Goal: Transaction & Acquisition: Purchase product/service

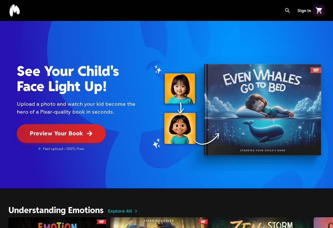
click at [79, 132] on span "Preview Your Book" at bounding box center [56, 133] width 53 height 9
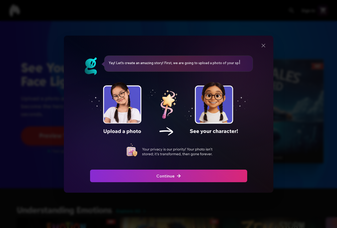
click at [123, 107] on img at bounding box center [168, 120] width 159 height 100
click at [172, 178] on span "Continue" at bounding box center [168, 176] width 25 height 6
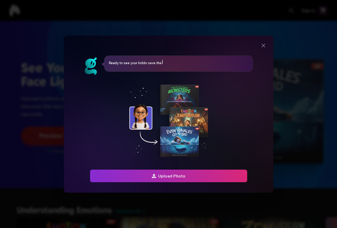
click at [172, 175] on span "Upload Photo" at bounding box center [169, 176] width 34 height 6
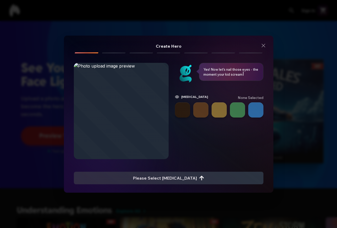
click at [255, 109] on button "button" at bounding box center [255, 109] width 15 height 15
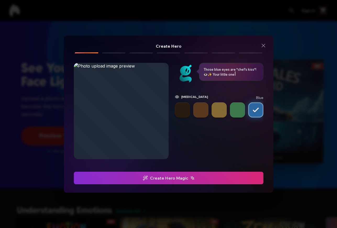
click at [179, 178] on span "Create Hero Magic" at bounding box center [169, 178] width 52 height 6
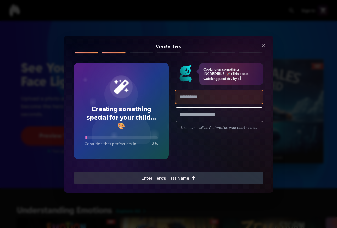
click at [215, 98] on input "text" at bounding box center [219, 97] width 89 height 15
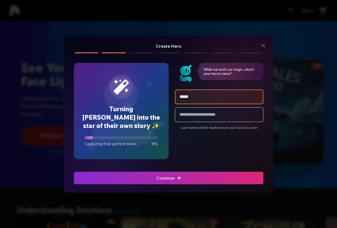
type input "*****"
click at [174, 179] on span "Continue" at bounding box center [168, 178] width 25 height 6
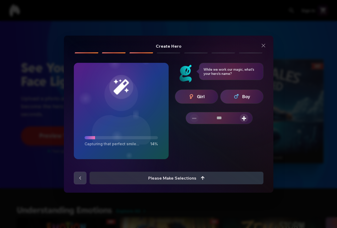
click at [242, 97] on span "Boy" at bounding box center [246, 96] width 8 height 7
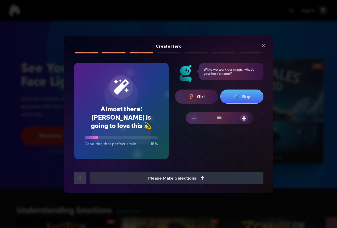
click at [244, 118] on span "+" at bounding box center [244, 118] width 5 height 8
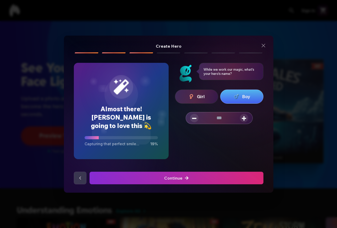
click at [244, 118] on span "+" at bounding box center [244, 118] width 5 height 8
type input "*"
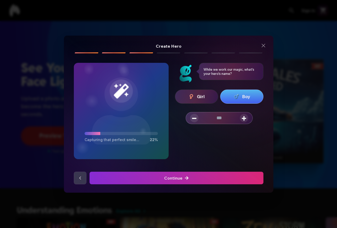
click at [128, 178] on div "submit" at bounding box center [39, 178] width 177 height 13
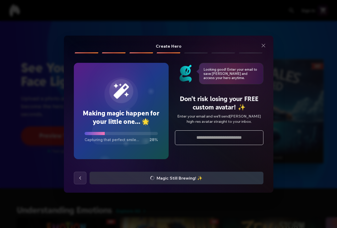
click at [224, 137] on input "email" at bounding box center [219, 137] width 89 height 15
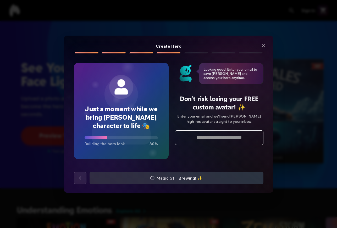
type input "**********"
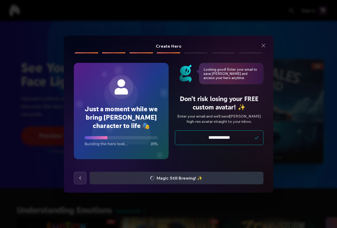
click at [299, 149] on div "**********" at bounding box center [168, 114] width 337 height 228
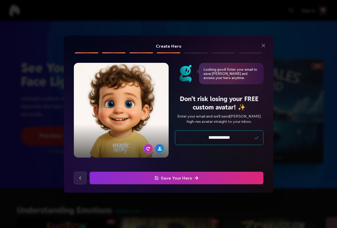
click at [184, 178] on span "Save Your Hero" at bounding box center [177, 178] width 44 height 6
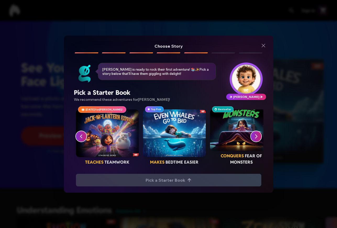
click at [257, 136] on icon "button" at bounding box center [256, 137] width 2 height 4
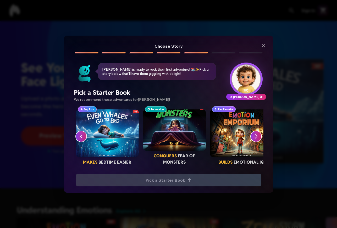
click at [257, 136] on icon "button" at bounding box center [256, 136] width 6 height 6
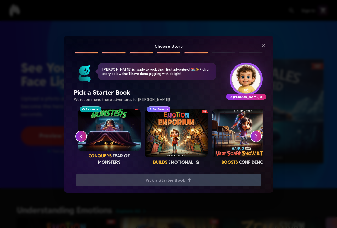
scroll to position [0, 134]
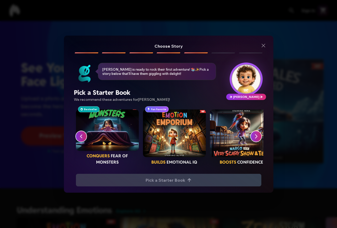
click at [257, 136] on icon "button" at bounding box center [256, 136] width 6 height 6
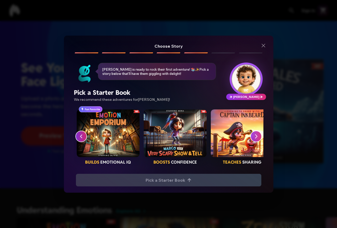
scroll to position [0, 201]
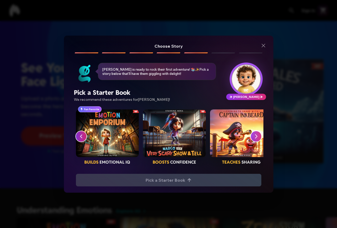
click at [257, 136] on icon "button" at bounding box center [256, 136] width 6 height 6
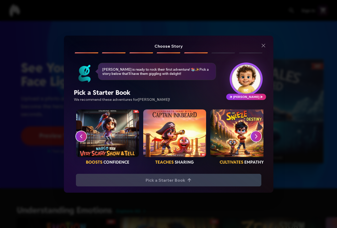
scroll to position [0, 268]
click at [258, 135] on icon "button" at bounding box center [256, 136] width 6 height 6
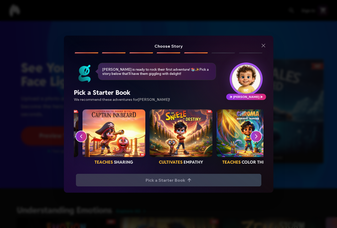
scroll to position [0, 335]
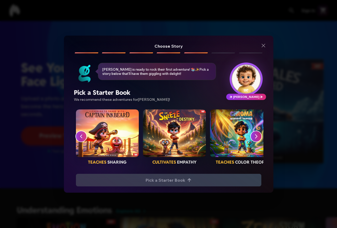
click at [256, 138] on icon "button" at bounding box center [256, 137] width 2 height 4
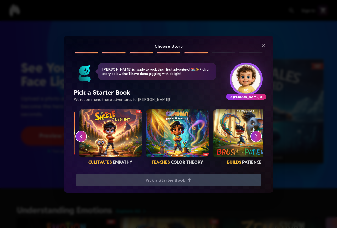
scroll to position [0, 402]
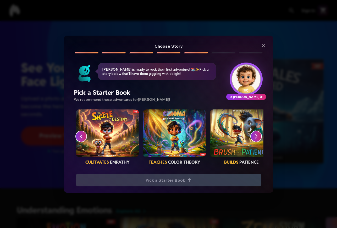
click at [257, 137] on icon "button" at bounding box center [256, 136] width 6 height 6
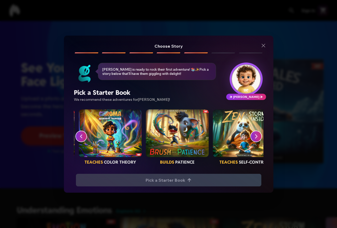
scroll to position [0, 469]
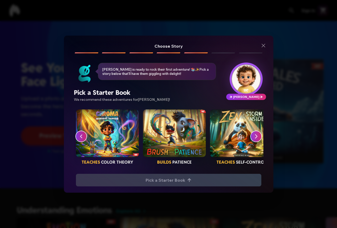
click at [256, 137] on icon "button" at bounding box center [256, 136] width 6 height 6
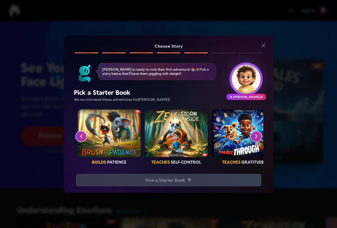
scroll to position [0, 536]
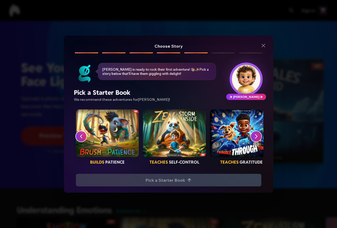
click at [257, 137] on icon "button" at bounding box center [256, 137] width 2 height 4
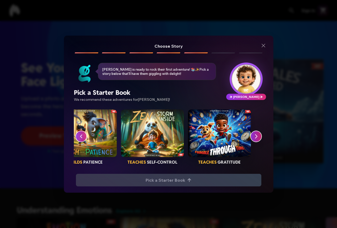
click at [81, 137] on icon "button" at bounding box center [81, 136] width 6 height 6
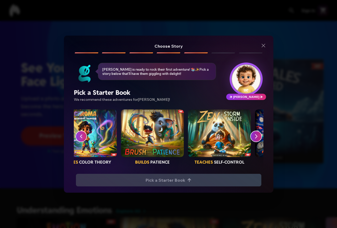
click at [81, 137] on icon "button" at bounding box center [81, 136] width 6 height 6
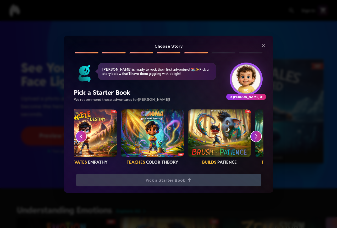
click at [81, 137] on icon "button" at bounding box center [81, 136] width 6 height 6
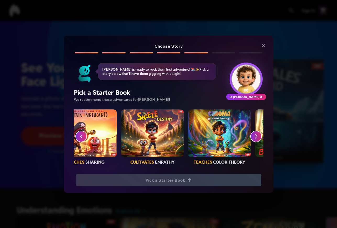
click at [81, 137] on icon "button" at bounding box center [81, 136] width 6 height 6
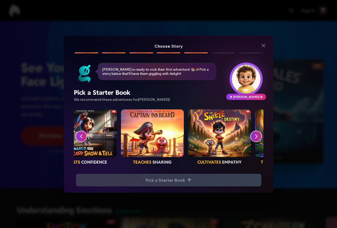
click at [81, 137] on icon "button" at bounding box center [81, 136] width 6 height 6
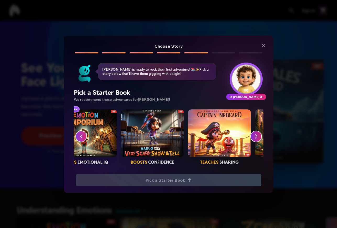
click at [81, 137] on icon "button" at bounding box center [81, 136] width 6 height 6
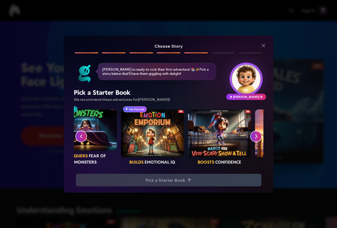
click at [81, 137] on icon "button" at bounding box center [81, 136] width 6 height 6
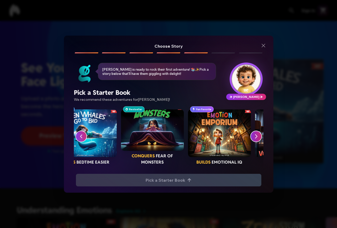
click at [81, 137] on icon "button" at bounding box center [81, 136] width 6 height 6
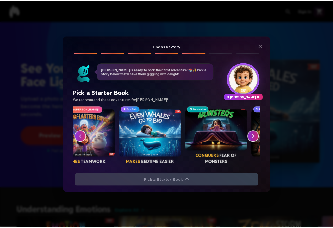
scroll to position [0, 22]
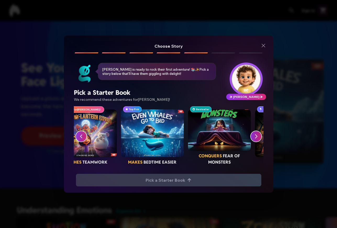
click at [150, 140] on div "button" at bounding box center [152, 133] width 63 height 48
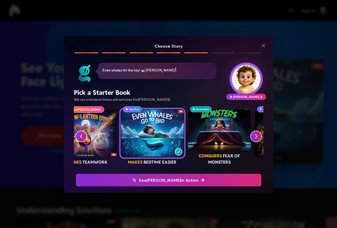
click at [168, 181] on span "See [PERSON_NAME] in Action" at bounding box center [168, 180] width 179 height 6
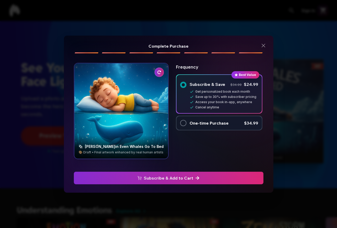
click at [129, 112] on div at bounding box center [121, 110] width 94 height 95
click at [183, 123] on div "button" at bounding box center [183, 123] width 6 height 6
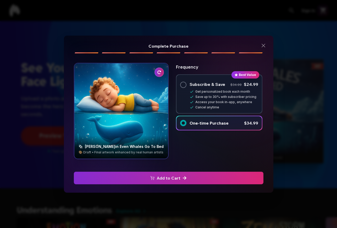
click at [175, 178] on span "Add to Cart" at bounding box center [169, 178] width 190 height 6
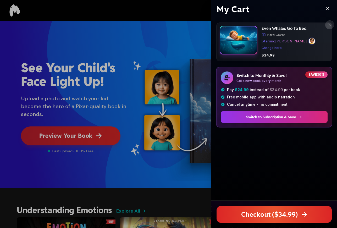
click at [79, 132] on div at bounding box center [168, 114] width 337 height 228
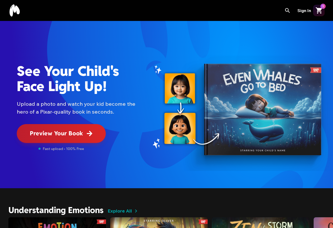
click at [79, 133] on span "Preview Your Book" at bounding box center [56, 133] width 53 height 9
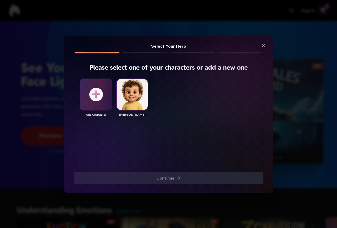
click at [132, 98] on div "Select Logan" at bounding box center [132, 94] width 31 height 31
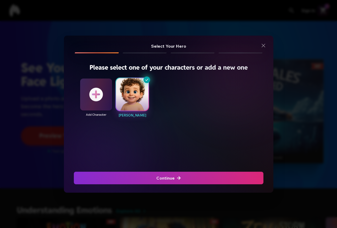
click at [176, 177] on span "Continue" at bounding box center [169, 178] width 190 height 6
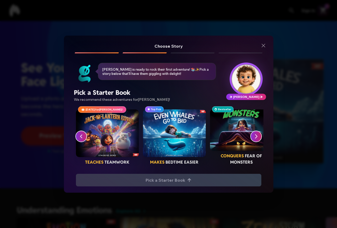
click at [170, 141] on div "button" at bounding box center [174, 133] width 63 height 48
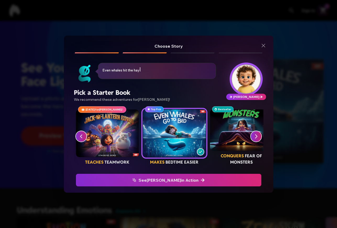
click at [173, 179] on span "See [PERSON_NAME] in Action" at bounding box center [168, 180] width 179 height 6
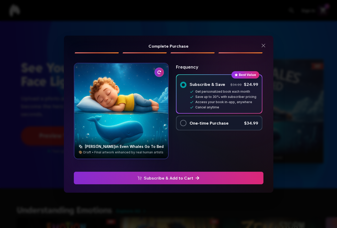
click at [183, 123] on div "button" at bounding box center [183, 123] width 6 height 6
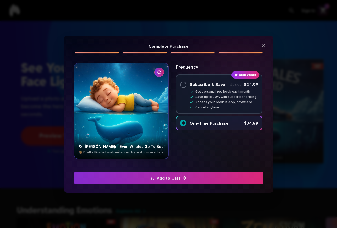
click at [169, 179] on span "Add to Cart" at bounding box center [169, 178] width 190 height 6
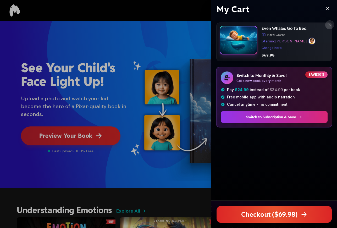
click at [221, 98] on icon at bounding box center [222, 97] width 3 height 3
click at [102, 166] on div at bounding box center [168, 114] width 337 height 228
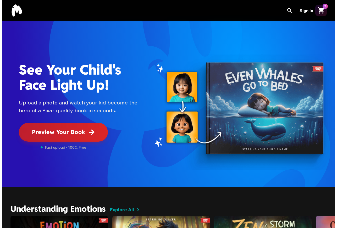
scroll to position [0, 0]
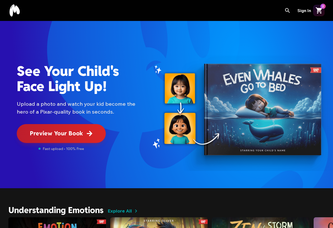
click at [232, 134] on div "See Your Child's Face Light Up! See Your Child's Face Light Up! Upload a photo …" at bounding box center [166, 104] width 333 height 167
click at [152, 137] on div "See Your Child's Face Light Up! See Your Child's Face Light Up! Upload a photo …" at bounding box center [166, 104] width 333 height 167
click at [70, 131] on span "Preview Your Book" at bounding box center [56, 133] width 53 height 9
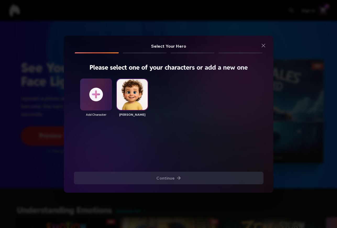
click at [132, 98] on div "Select Logan" at bounding box center [132, 94] width 31 height 31
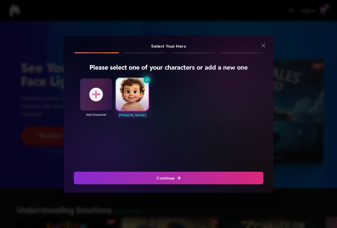
click at [167, 177] on span "Continue" at bounding box center [169, 178] width 190 height 6
